Goal: Transaction & Acquisition: Register for event/course

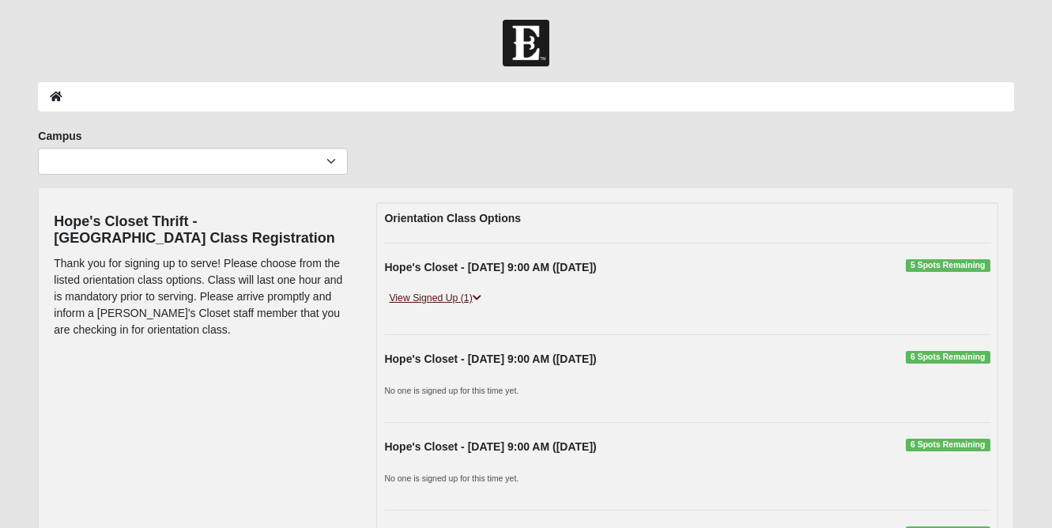
click at [442, 293] on link "View Signed Up (1)" at bounding box center [434, 298] width 101 height 17
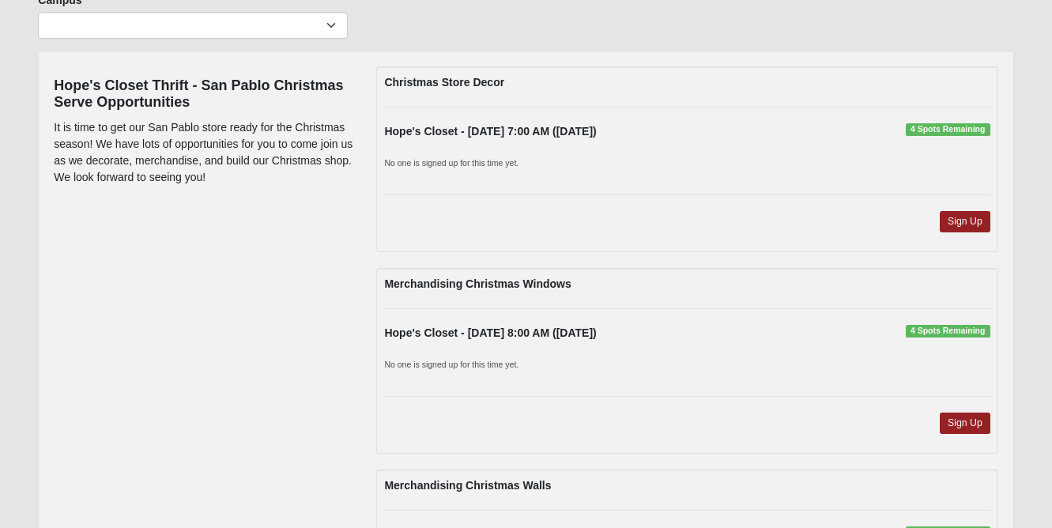
scroll to position [134, 0]
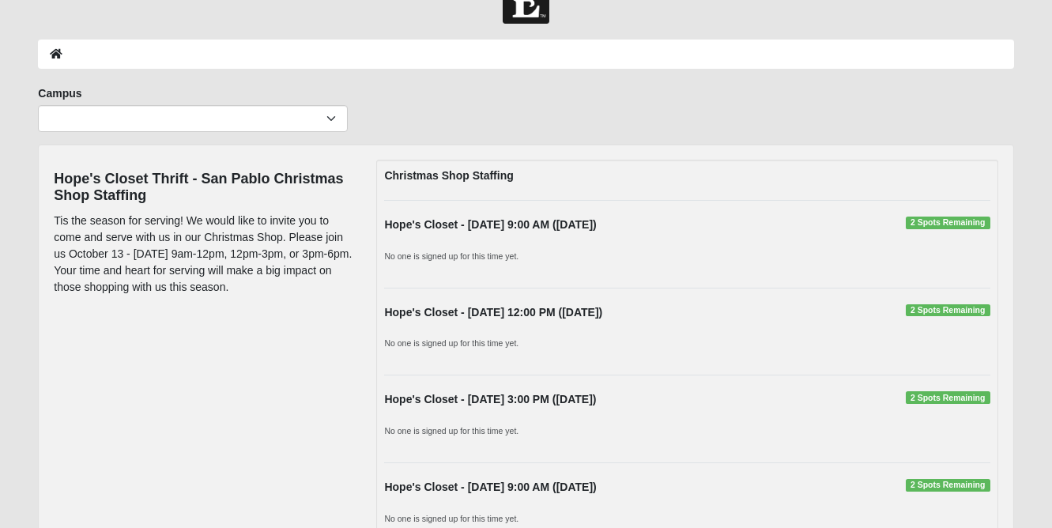
scroll to position [48, 0]
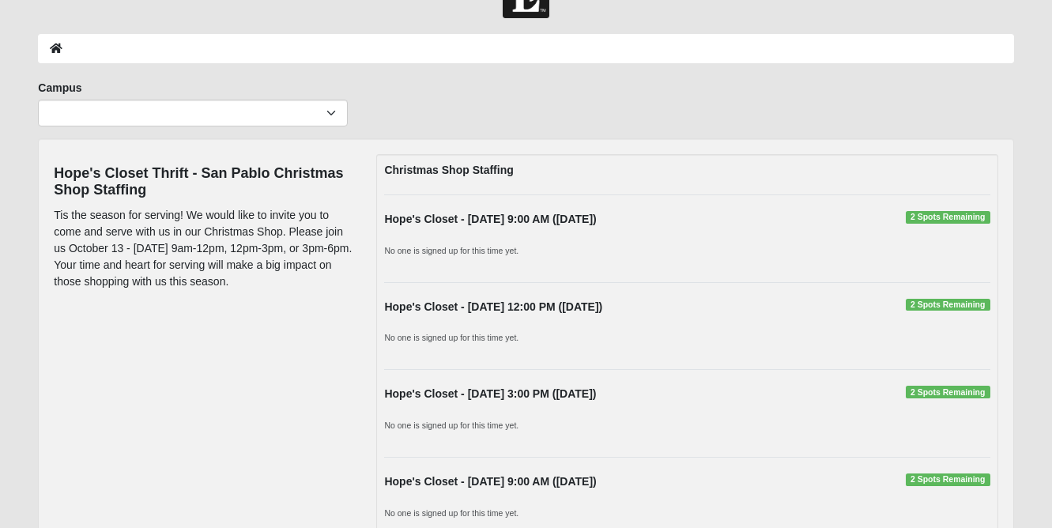
click at [604, 211] on div "Hope's Closet - 10/13/2025 9:00 AM (10/13/2025) 2 Spots Remaining" at bounding box center [686, 223] width 629 height 25
click at [596, 218] on strong "Hope's Closet - 10/13/2025 9:00 AM (10/13/2025)" at bounding box center [490, 219] width 212 height 13
click at [664, 235] on div "Hope's Closet - 10/13/2025 9:00 AM (10/13/2025) 2 Spots Remaining" at bounding box center [686, 223] width 629 height 25
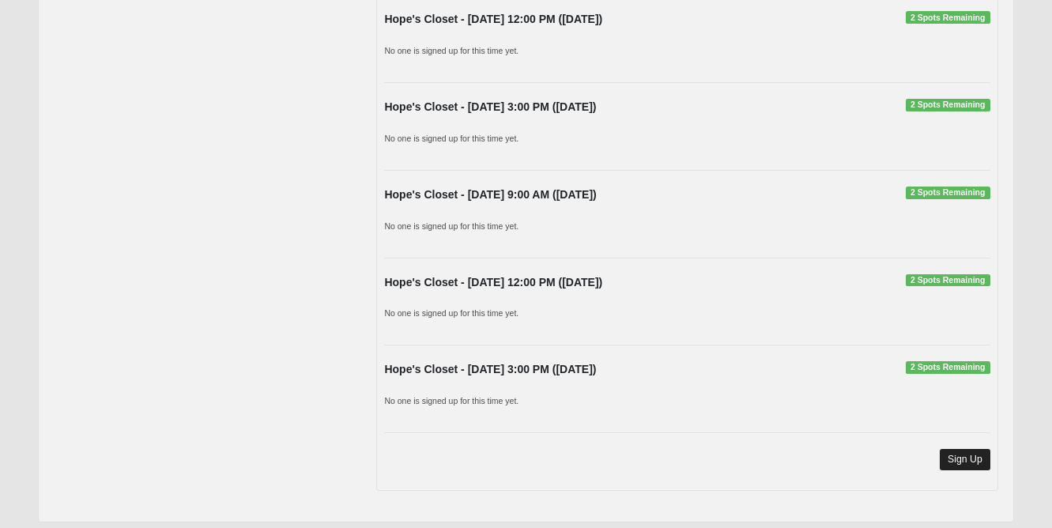
scroll to position [7688, 0]
click at [953, 450] on link "Sign Up" at bounding box center [965, 460] width 51 height 21
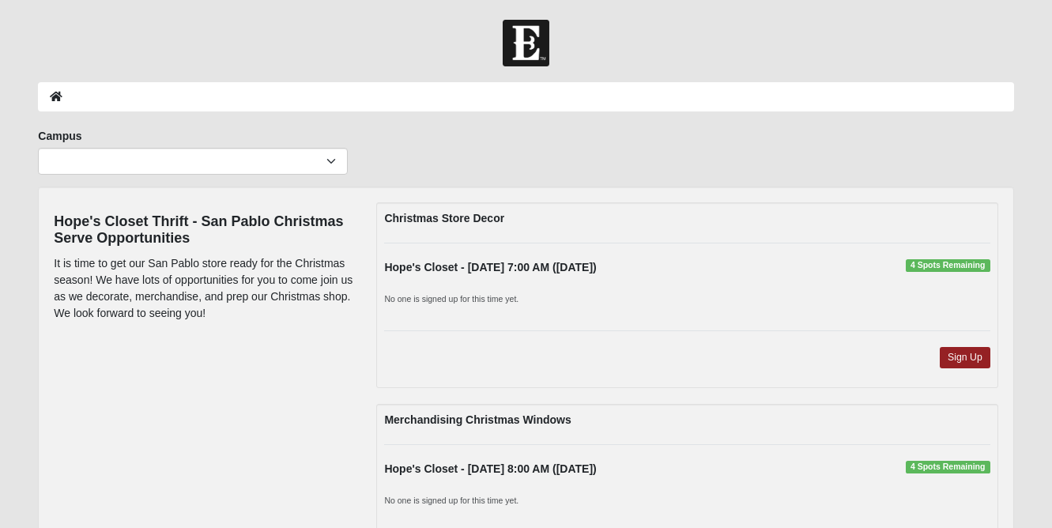
click at [778, 321] on div "Christmas Store Decor Hope's Closet - [DATE] 7:00 AM ([DATE]) 4 Spots Remaining…" at bounding box center [686, 295] width 621 height 186
click at [964, 363] on link "Sign Up" at bounding box center [965, 357] width 51 height 21
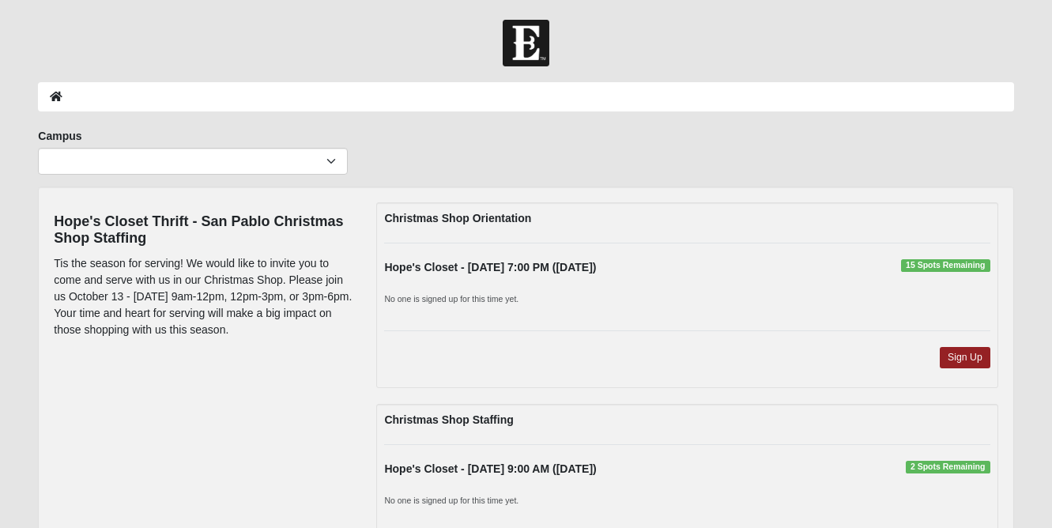
click at [572, 322] on div "Christmas Shop Orientation Hope's Closet - [DATE] 7:00 PM ([DATE]) 15 Spots Rem…" at bounding box center [686, 295] width 621 height 186
click at [968, 357] on link "Sign Up" at bounding box center [965, 357] width 51 height 21
